Goal: Find specific fact: Find specific fact

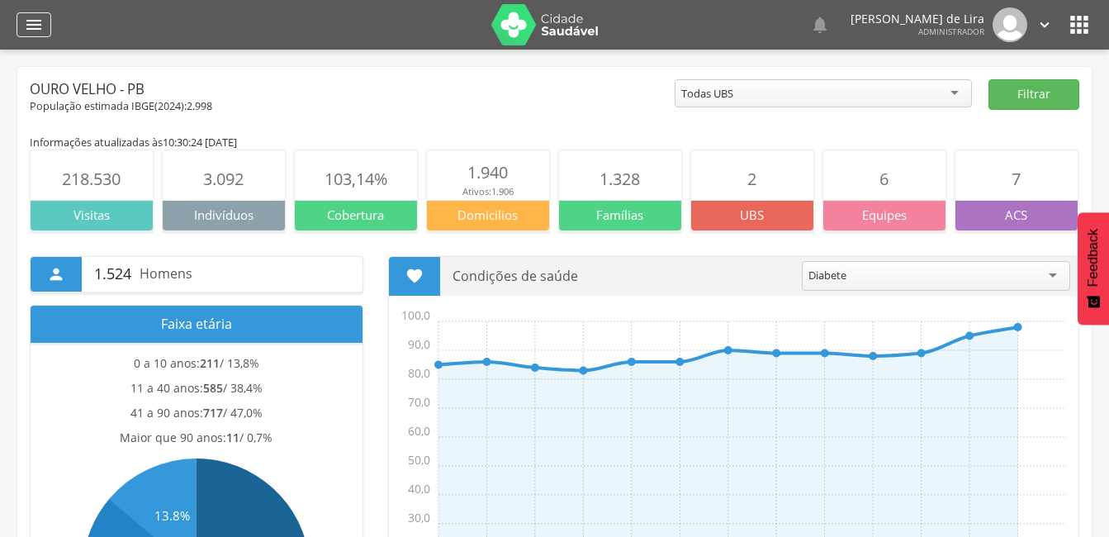
click at [31, 34] on icon "" at bounding box center [34, 25] width 20 height 20
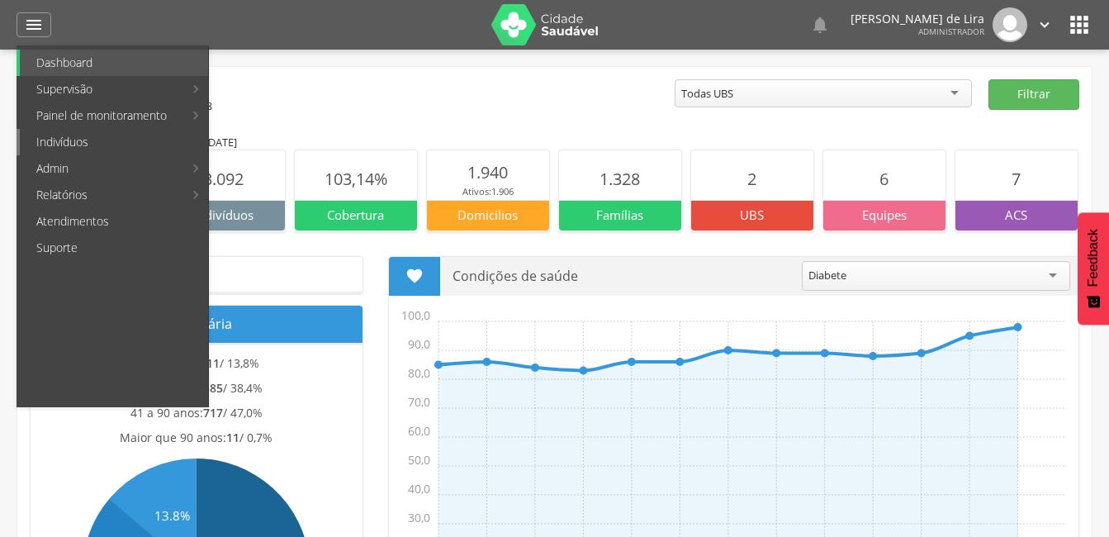
click at [86, 136] on link "Indivíduos" at bounding box center [114, 142] width 188 height 26
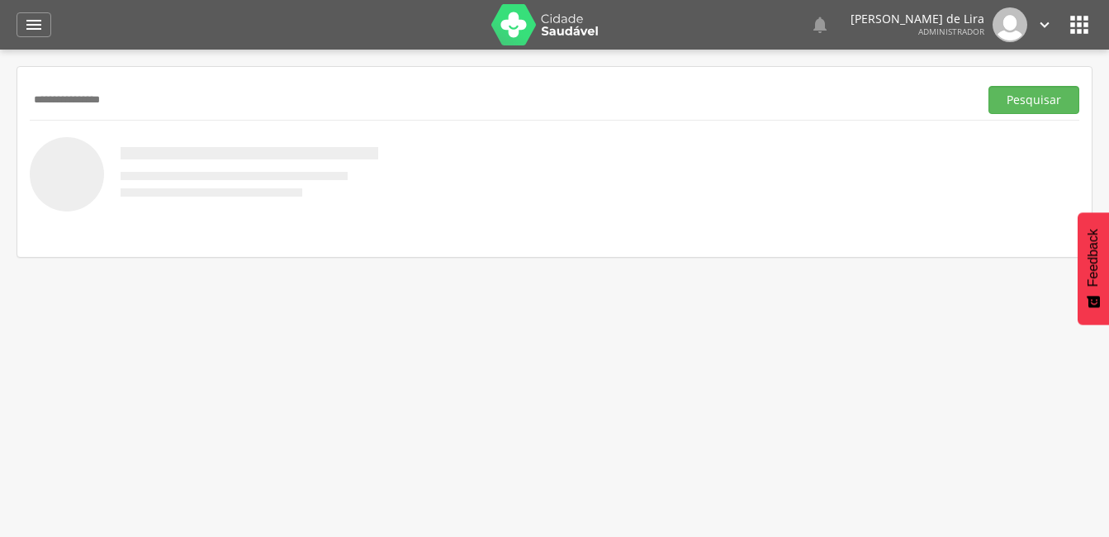
type input "**********"
click at [989, 86] on button "Pesquisar" at bounding box center [1034, 100] width 91 height 28
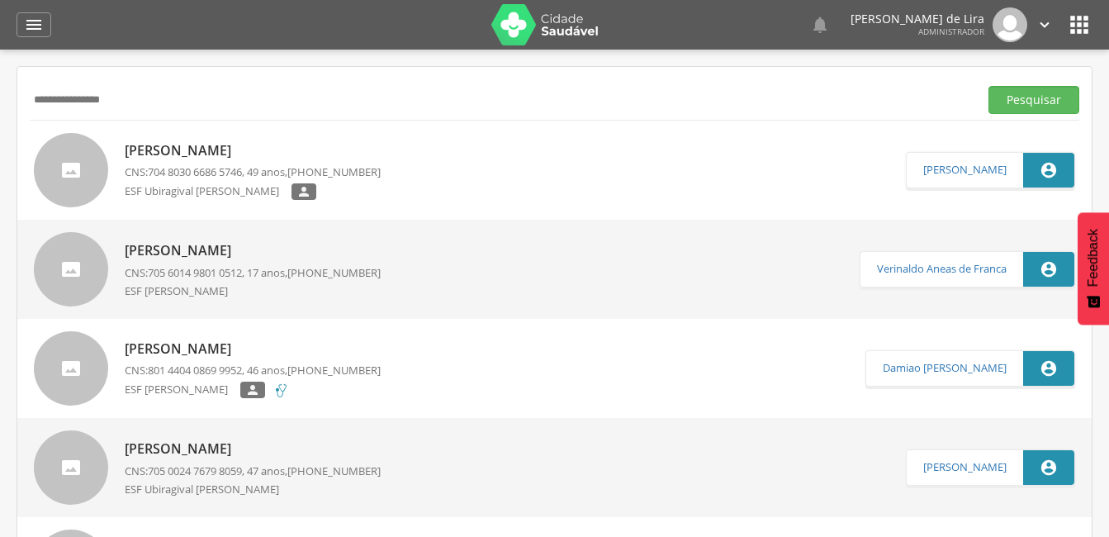
click at [240, 156] on p "[PERSON_NAME]" at bounding box center [253, 150] width 256 height 19
type input "**********"
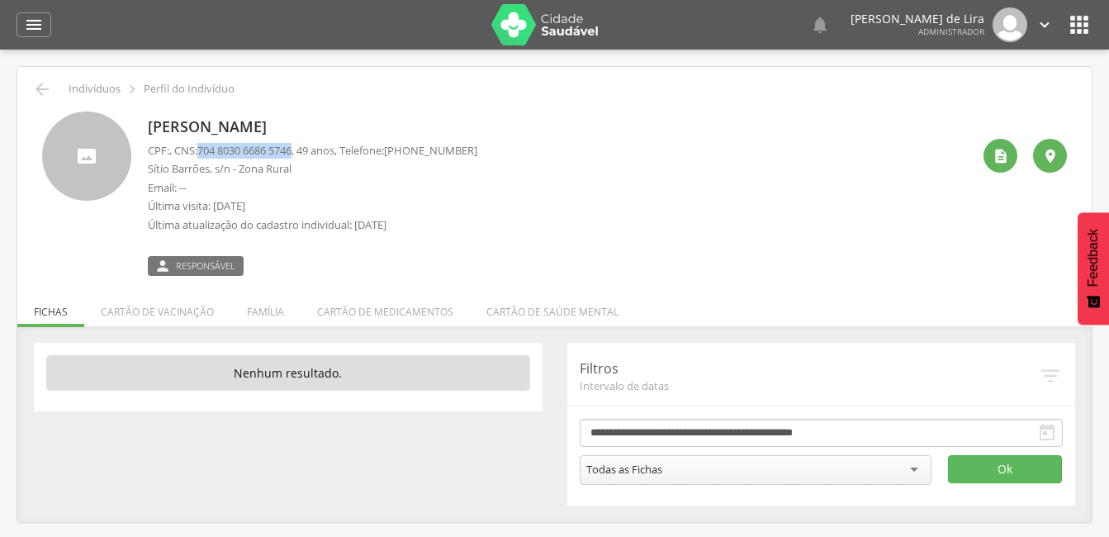
drag, startPoint x: 206, startPoint y: 153, endPoint x: 302, endPoint y: 148, distance: 96.8
click at [292, 148] on span "704 8030 6686 5746" at bounding box center [244, 150] width 94 height 15
copy span "704 8030 6686 5746"
click at [208, 121] on p "[PERSON_NAME]" at bounding box center [313, 126] width 330 height 21
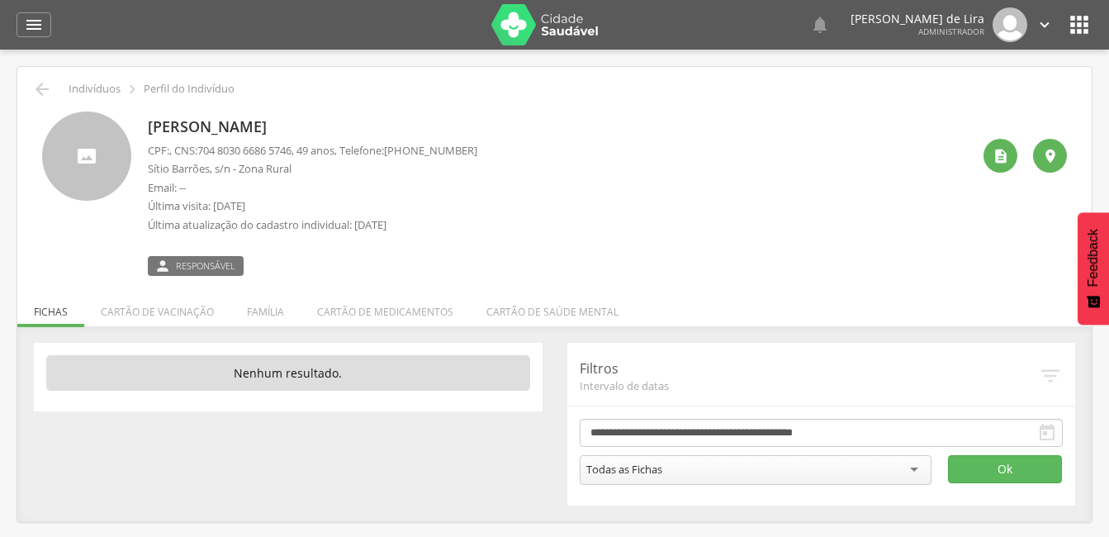
drag, startPoint x: 208, startPoint y: 121, endPoint x: 159, endPoint y: 107, distance: 51.7
click at [159, 107] on div "[PERSON_NAME] CPF: , CNS: [PHONE_NUMBER] , 49 anos, Telefone: [PHONE_NUMBER] Sí…" at bounding box center [555, 187] width 1050 height 177
drag, startPoint x: 159, startPoint y: 107, endPoint x: 140, endPoint y: 121, distance: 23.5
click at [140, 121] on div "[PERSON_NAME] CPF: , CNS: [PHONE_NUMBER] , 49 anos, Telefone: [PHONE_NUMBER] Sí…" at bounding box center [554, 194] width 1025 height 164
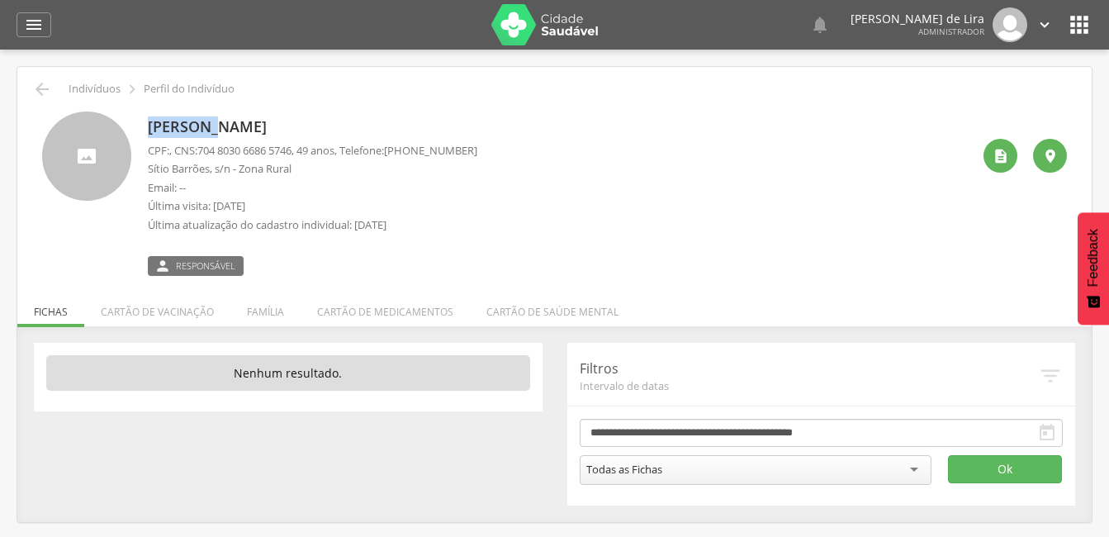
click at [140, 121] on div "[PERSON_NAME] CPF: , CNS: [PHONE_NUMBER] , 49 anos, Telefone: [PHONE_NUMBER] Sí…" at bounding box center [554, 194] width 1025 height 164
copy div "[PERSON_NAME]"
click at [208, 148] on span "704 8030 6686 5746" at bounding box center [244, 150] width 94 height 15
drag, startPoint x: 206, startPoint y: 152, endPoint x: 305, endPoint y: 155, distance: 99.2
click at [305, 155] on p "CPF: , CNS: [PHONE_NUMBER] , 49 anos, Telefone: [PHONE_NUMBER]" at bounding box center [313, 151] width 330 height 16
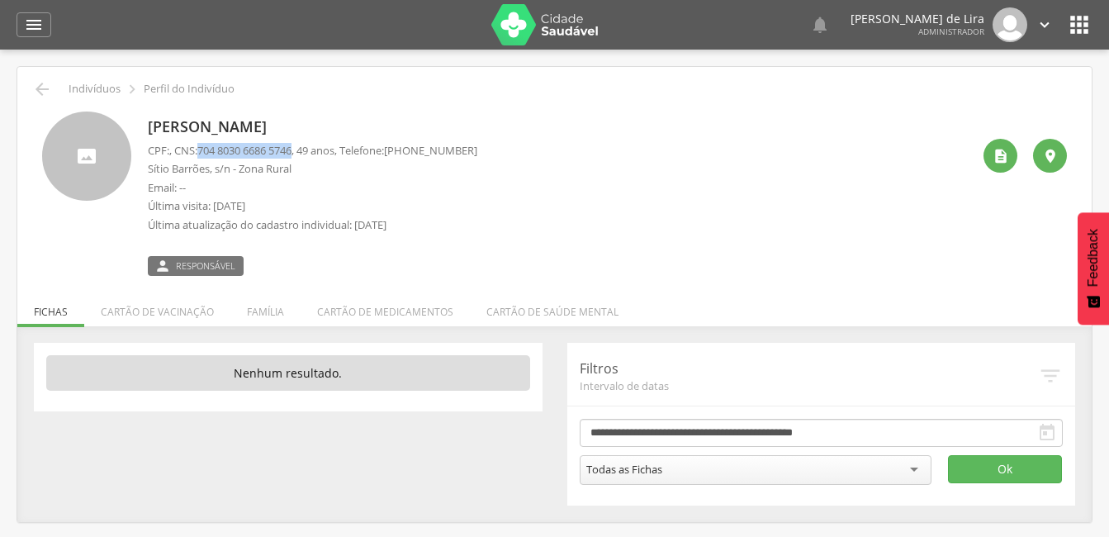
copy span "704 8030 6686 5746"
